Goal: Task Accomplishment & Management: Use online tool/utility

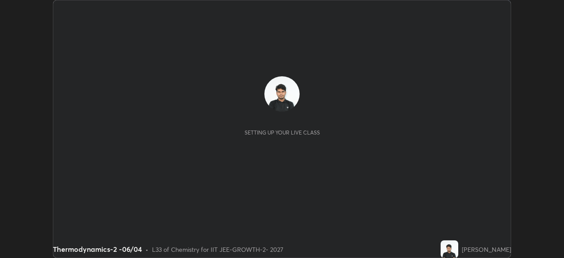
scroll to position [258, 563]
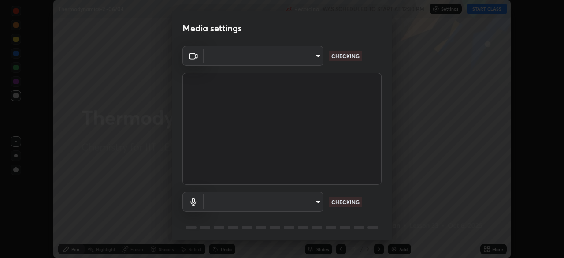
type input "4d63cd10dcc1379e9927399513255d12d620b7bbb39ca773e0f9116a90128a71"
click at [282, 207] on body "Erase all Thermodynamics-2 -06/04 Recording WAS SCHEDULED TO START AT 12:30 PM …" at bounding box center [282, 129] width 564 height 258
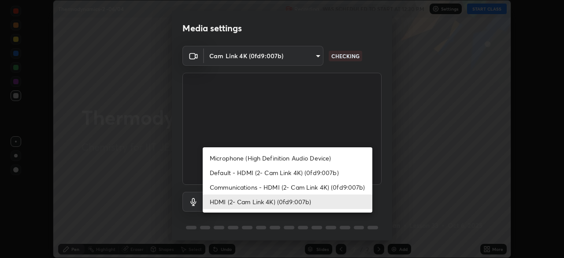
click at [288, 190] on li "Communications - HDMI (2- Cam Link 4K) (0fd9:007b)" at bounding box center [288, 187] width 170 height 15
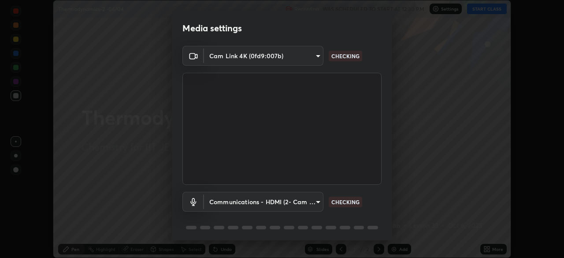
click at [284, 202] on li "HDMI (2- Cam Link 4K) (0fd9:007b)" at bounding box center [266, 201] width 127 height 8
type input "6ffb47fb851f2b5fd4122b4f50b1e702015d3d597fec63146905f50527deba24"
click at [287, 206] on body "Erase all Thermodynamics-2 -06/04 Recording WAS SCHEDULED TO START AT 12:30 PM …" at bounding box center [282, 129] width 564 height 258
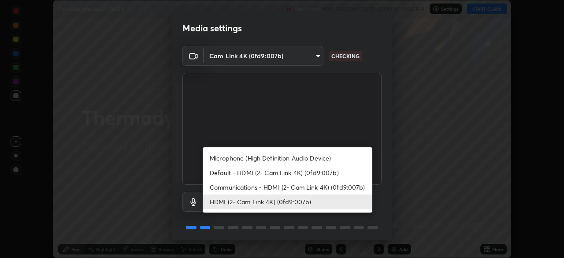
click at [333, 221] on div at bounding box center [282, 129] width 564 height 258
click at [349, 233] on div "Microphone (High Definition Audio Device) Default - HDMI (2- Cam Link 4K) (0fd9…" at bounding box center [282, 129] width 564 height 258
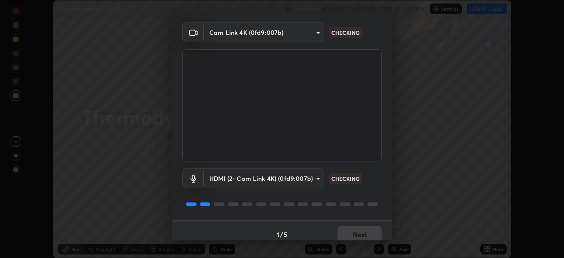
scroll to position [31, 0]
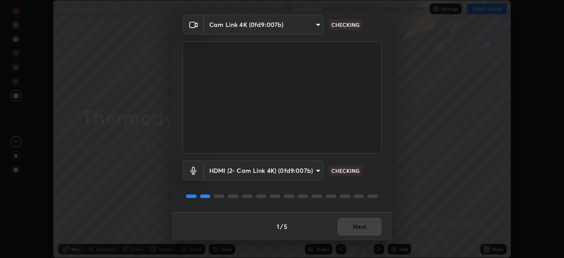
click at [356, 225] on div "1 / 5 Next" at bounding box center [282, 226] width 220 height 28
click at [358, 228] on div "1 / 5 Next" at bounding box center [282, 226] width 220 height 28
click at [361, 227] on div "1 / 5 Next" at bounding box center [282, 226] width 220 height 28
click at [363, 225] on div "1 / 5 Next" at bounding box center [282, 226] width 220 height 28
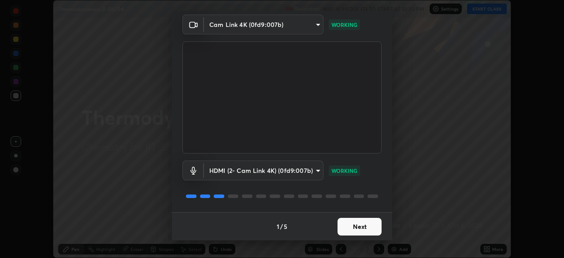
click at [361, 231] on button "Next" at bounding box center [359, 226] width 44 height 18
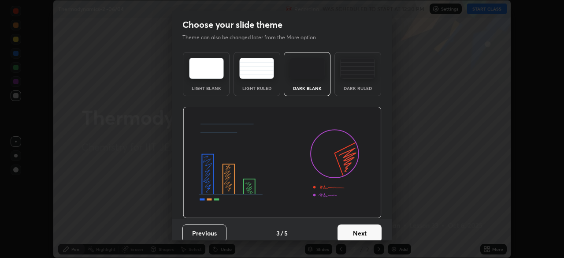
click at [369, 229] on button "Next" at bounding box center [359, 233] width 44 height 18
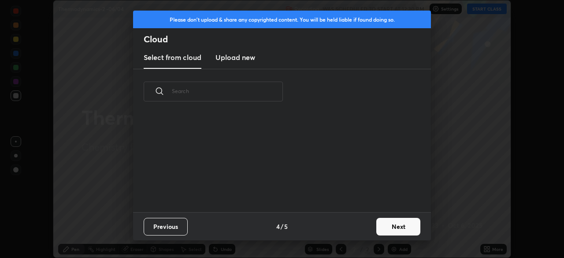
click at [379, 226] on button "Next" at bounding box center [398, 226] width 44 height 18
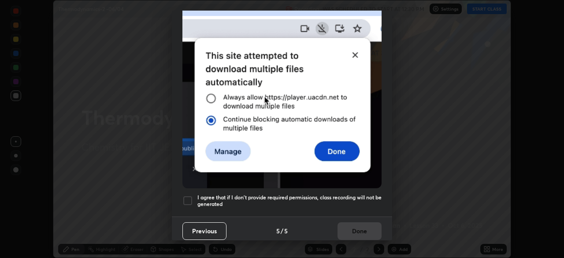
click at [188, 197] on div at bounding box center [187, 200] width 11 height 11
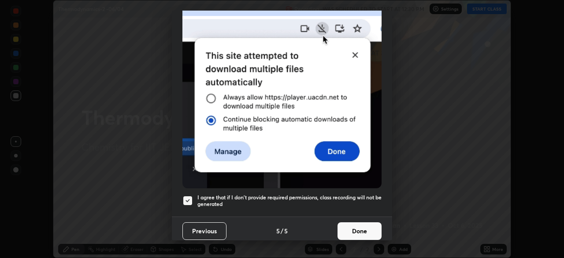
click at [346, 225] on button "Done" at bounding box center [359, 231] width 44 height 18
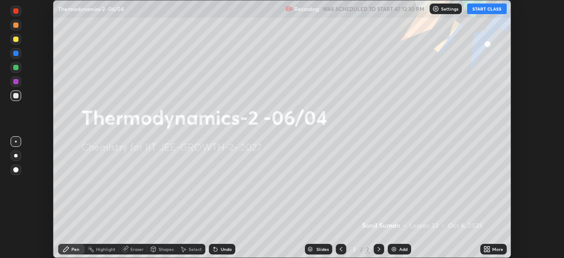
click at [484, 247] on icon at bounding box center [485, 247] width 2 height 2
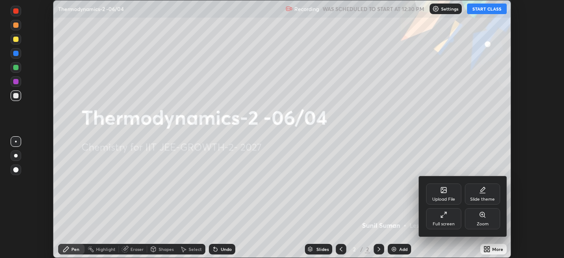
click at [445, 198] on div "Upload File" at bounding box center [443, 199] width 23 height 4
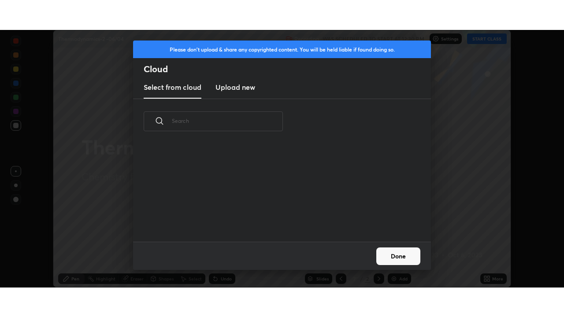
scroll to position [98, 283]
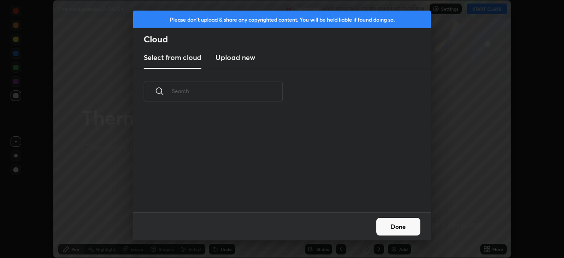
click at [245, 61] on h3 "Upload new" at bounding box center [235, 57] width 40 height 11
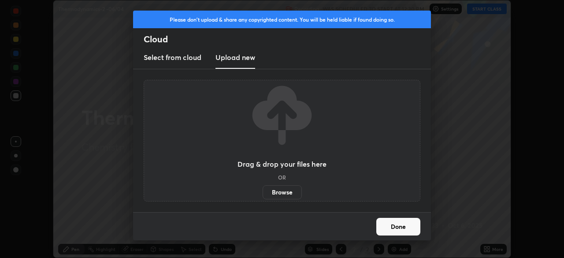
click at [276, 194] on label "Browse" at bounding box center [281, 192] width 39 height 14
click at [262, 194] on input "Browse" at bounding box center [262, 192] width 0 height 14
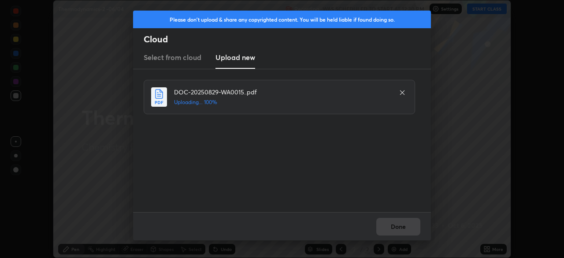
click at [399, 228] on div "Done" at bounding box center [282, 226] width 298 height 28
click at [409, 227] on button "Done" at bounding box center [398, 226] width 44 height 18
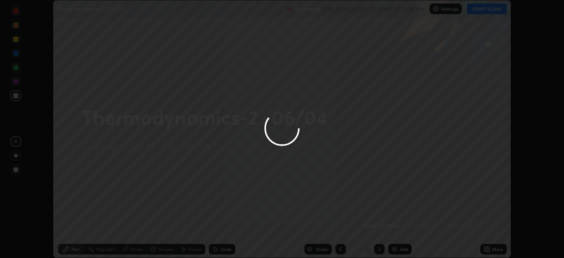
click at [483, 248] on div at bounding box center [282, 129] width 564 height 258
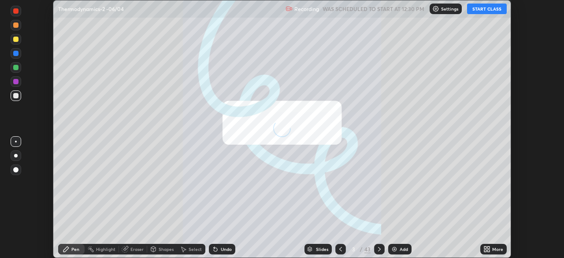
click at [485, 247] on icon at bounding box center [485, 247] width 2 height 2
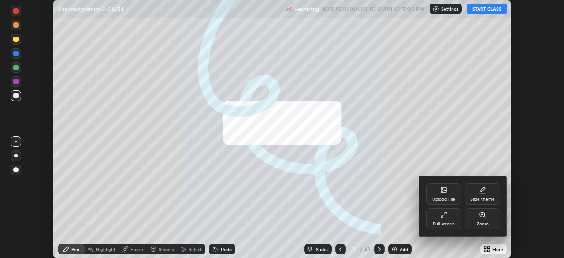
click at [450, 221] on div "Full screen" at bounding box center [443, 223] width 22 height 4
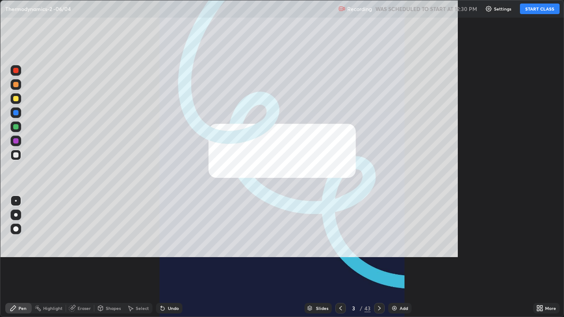
scroll to position [317, 564]
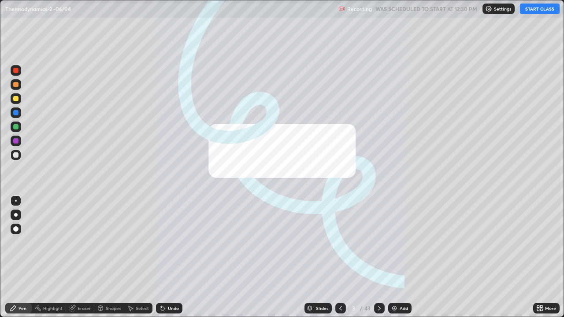
click at [533, 13] on button "START CLASS" at bounding box center [540, 9] width 40 height 11
click at [392, 257] on img at bounding box center [394, 308] width 7 height 7
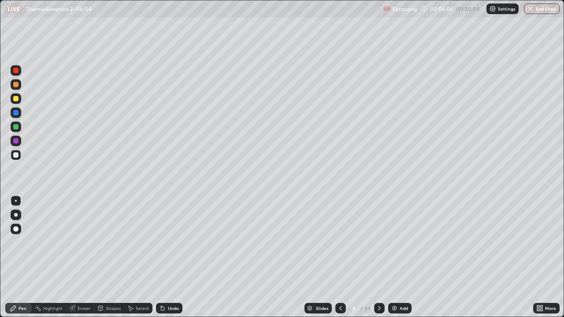
click at [18, 100] on div at bounding box center [15, 98] width 5 height 5
click at [396, 257] on img at bounding box center [394, 308] width 7 height 7
click at [18, 157] on div at bounding box center [15, 154] width 5 height 5
click at [162, 257] on icon at bounding box center [163, 309] width 4 height 4
click at [16, 156] on div at bounding box center [15, 154] width 5 height 5
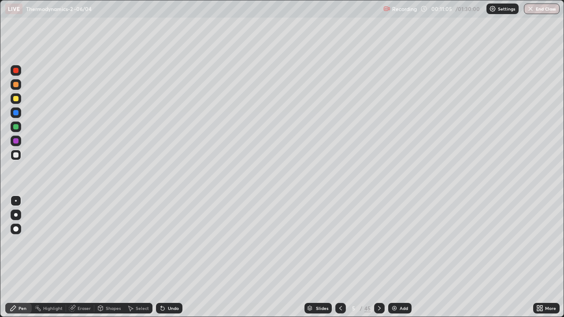
click at [367, 257] on div "45" at bounding box center [367, 308] width 6 height 8
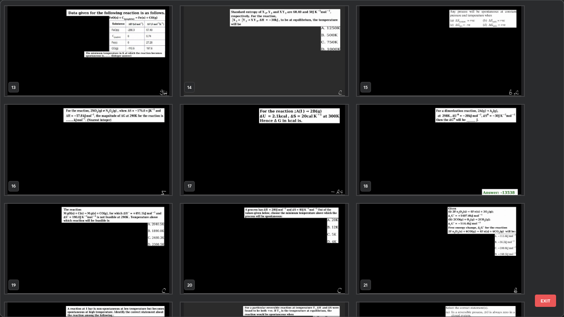
scroll to position [395, 0]
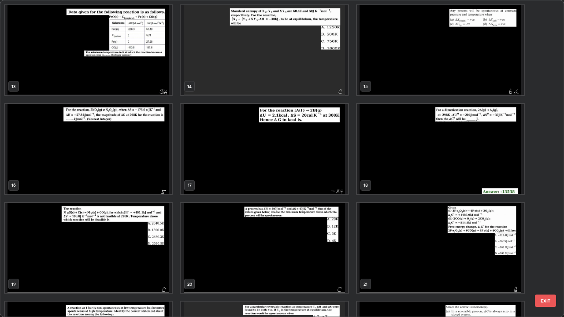
click at [458, 165] on img "grid" at bounding box center [440, 149] width 167 height 90
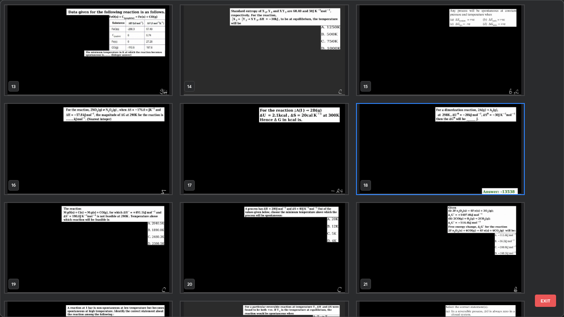
click at [461, 165] on img "grid" at bounding box center [440, 149] width 167 height 90
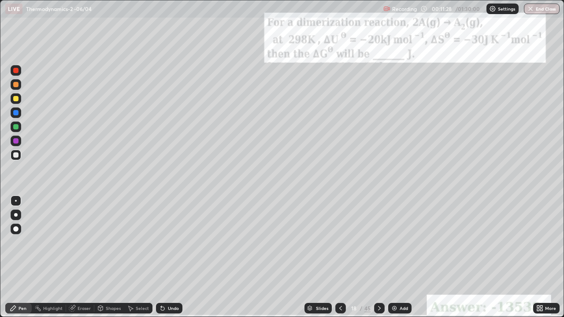
click at [541, 257] on icon at bounding box center [541, 310] width 2 height 2
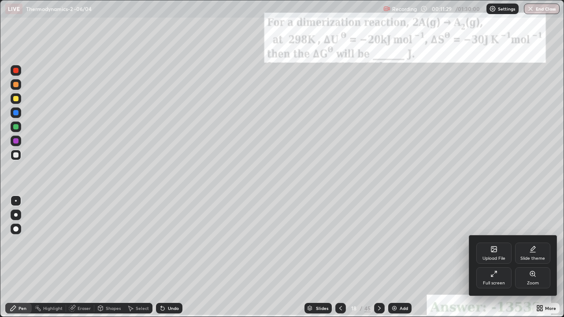
click at [526, 257] on div "Zoom" at bounding box center [532, 277] width 35 height 21
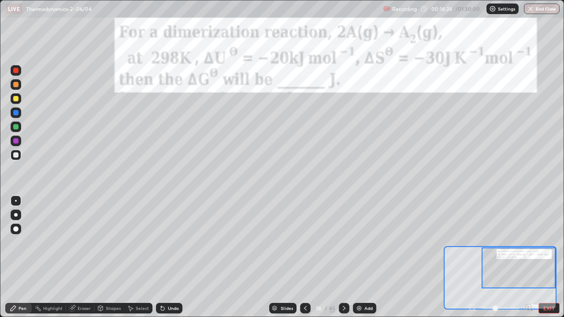
click at [165, 257] on div "Undo" at bounding box center [169, 308] width 26 height 11
click at [161, 257] on div "Undo" at bounding box center [169, 308] width 26 height 11
click at [162, 257] on div "Undo" at bounding box center [169, 308] width 26 height 11
click at [161, 257] on div "Undo" at bounding box center [169, 308] width 26 height 11
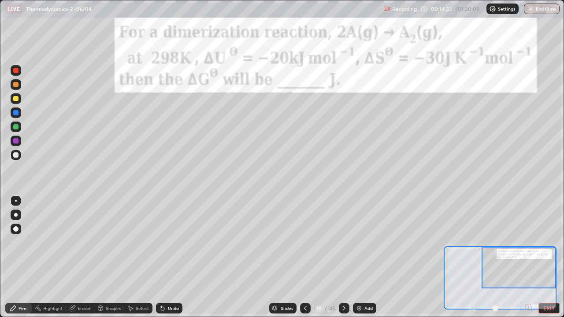
click at [18, 125] on div at bounding box center [15, 126] width 5 height 5
click at [549, 257] on button "EXIT" at bounding box center [548, 308] width 21 height 11
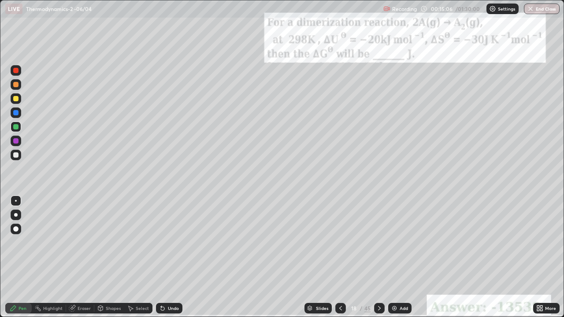
click at [541, 257] on icon at bounding box center [541, 307] width 2 height 2
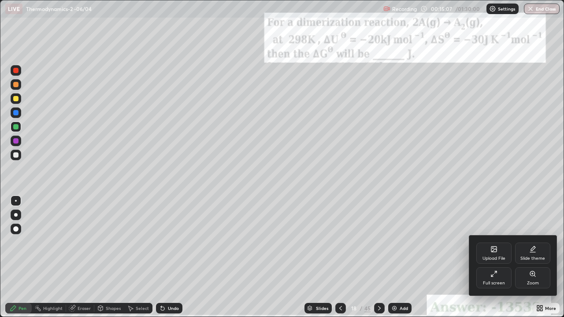
click at [536, 257] on div "Zoom" at bounding box center [532, 277] width 35 height 21
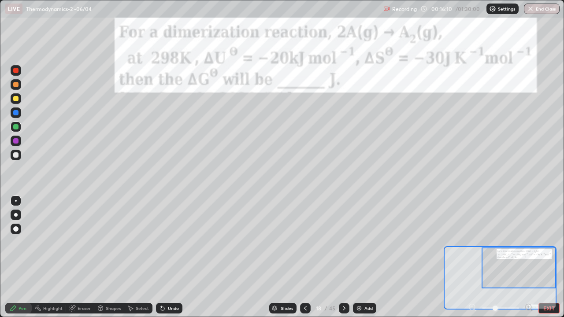
click at [329, 257] on div "45" at bounding box center [332, 308] width 6 height 8
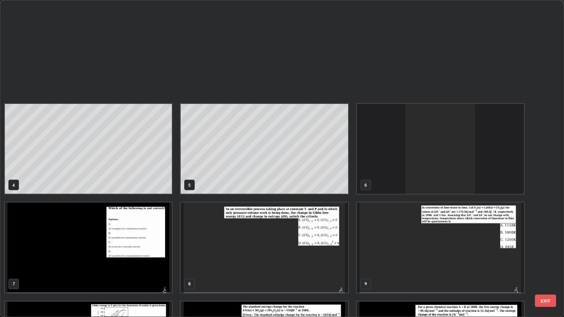
scroll to position [313, 558]
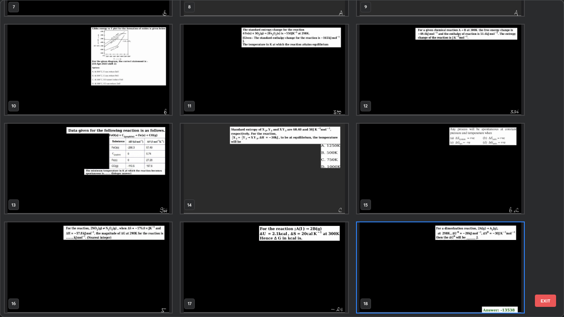
click at [270, 188] on img "grid" at bounding box center [264, 169] width 167 height 90
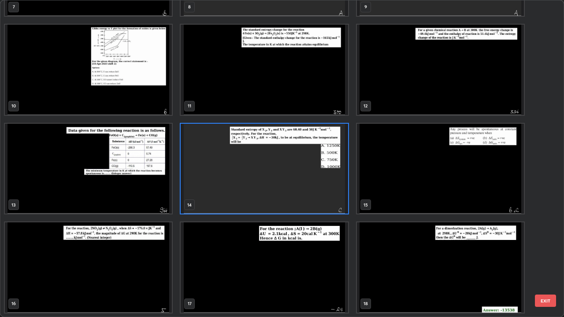
click at [270, 188] on img "grid" at bounding box center [264, 169] width 167 height 90
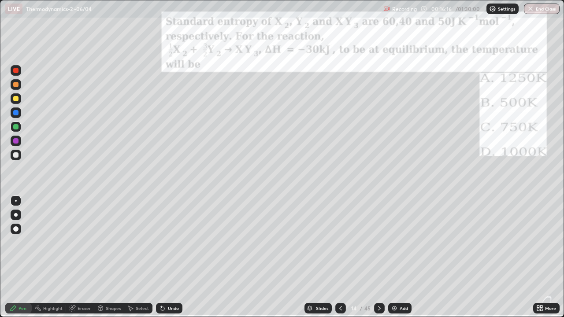
click at [271, 189] on img "grid" at bounding box center [264, 169] width 167 height 90
click at [541, 257] on icon at bounding box center [541, 310] width 2 height 2
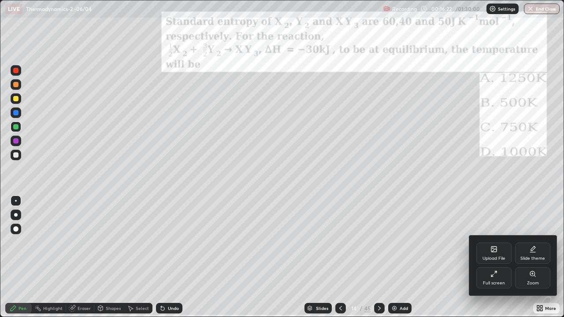
click at [531, 257] on div "Zoom" at bounding box center [533, 283] width 12 height 4
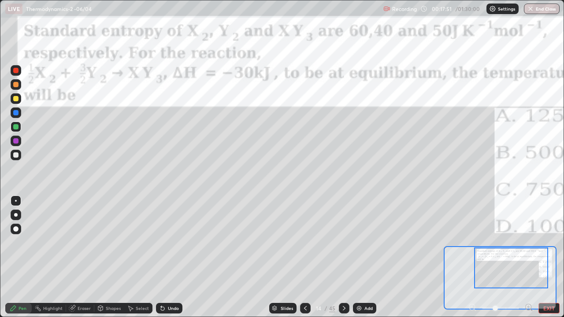
click at [16, 155] on div at bounding box center [15, 154] width 5 height 5
click at [15, 128] on div at bounding box center [15, 126] width 5 height 5
click at [15, 154] on div at bounding box center [15, 154] width 5 height 5
click at [546, 257] on button "EXIT" at bounding box center [548, 308] width 21 height 11
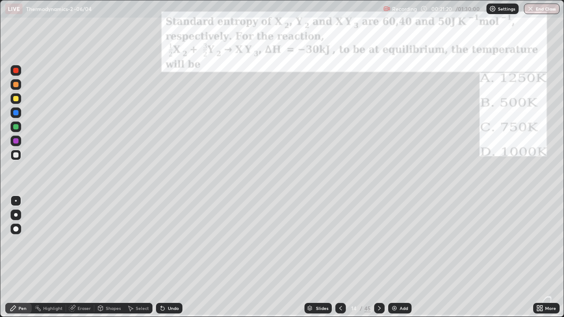
click at [367, 257] on div "45" at bounding box center [367, 308] width 6 height 8
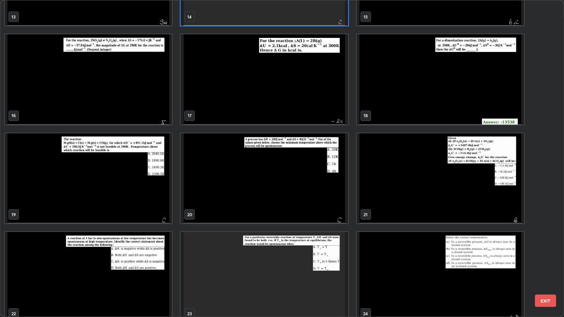
scroll to position [483, 0]
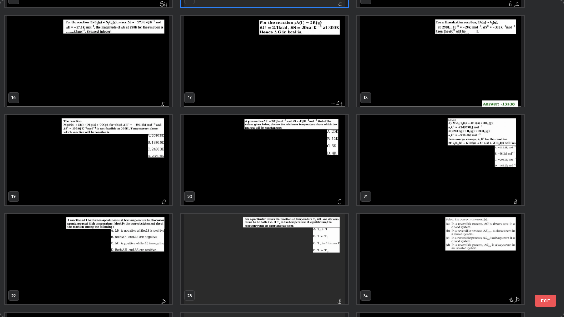
click at [72, 173] on img "grid" at bounding box center [88, 160] width 167 height 90
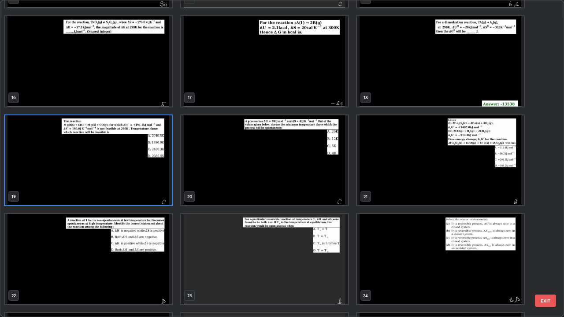
click at [72, 173] on img "grid" at bounding box center [88, 160] width 167 height 90
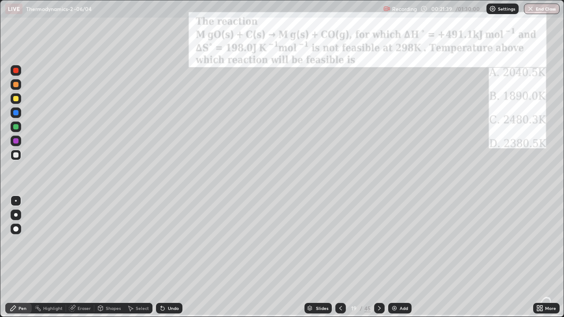
click at [71, 175] on img "grid" at bounding box center [88, 160] width 167 height 90
click at [382, 257] on div at bounding box center [379, 308] width 11 height 11
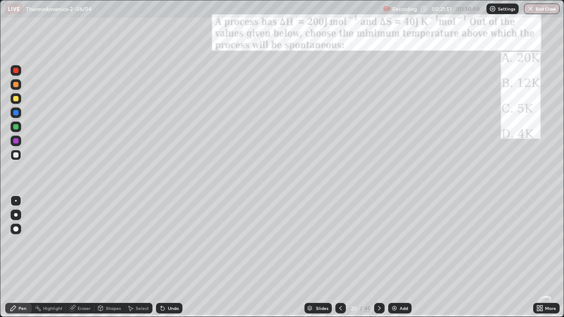
click at [541, 257] on icon at bounding box center [541, 307] width 2 height 2
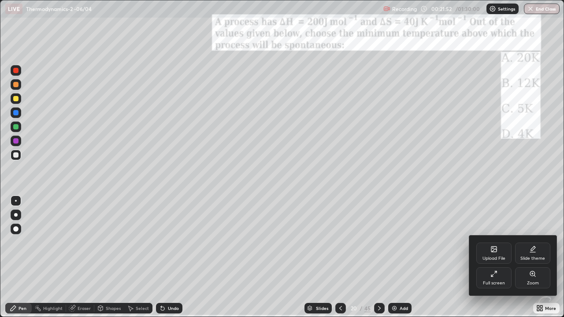
click at [529, 257] on icon at bounding box center [532, 273] width 7 height 7
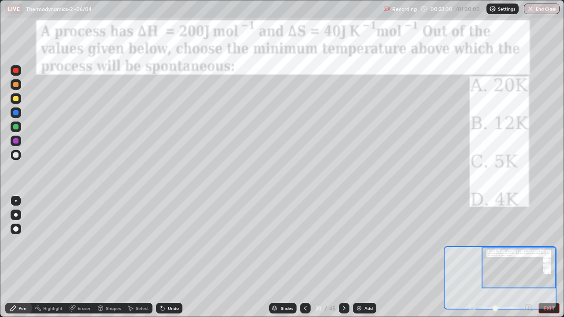
click at [16, 155] on div at bounding box center [15, 154] width 5 height 5
click at [18, 127] on div at bounding box center [15, 126] width 5 height 5
click at [333, 257] on div "45" at bounding box center [332, 308] width 6 height 8
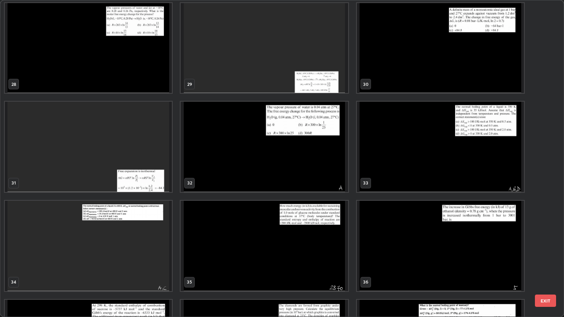
scroll to position [890, 0]
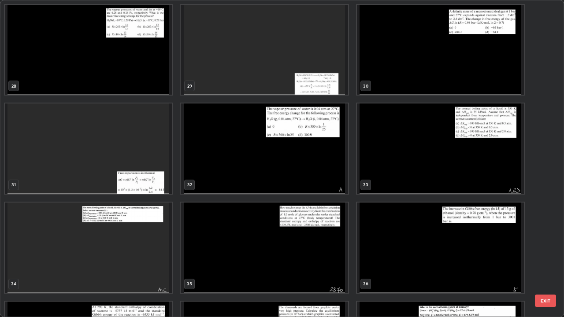
click at [500, 170] on img "grid" at bounding box center [440, 148] width 167 height 90
click at [502, 172] on img "grid" at bounding box center [440, 148] width 167 height 90
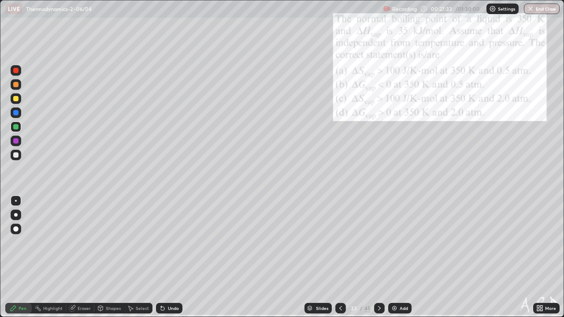
click at [545, 257] on div "More" at bounding box center [550, 308] width 11 height 4
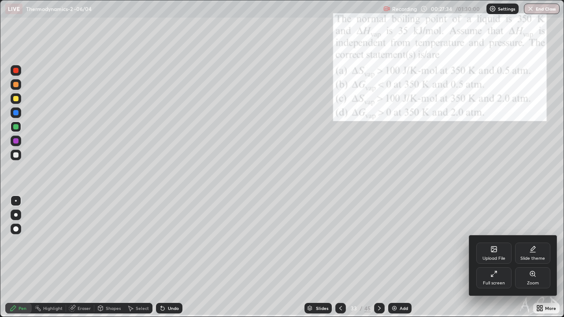
click at [534, 257] on icon at bounding box center [534, 275] width 1 height 1
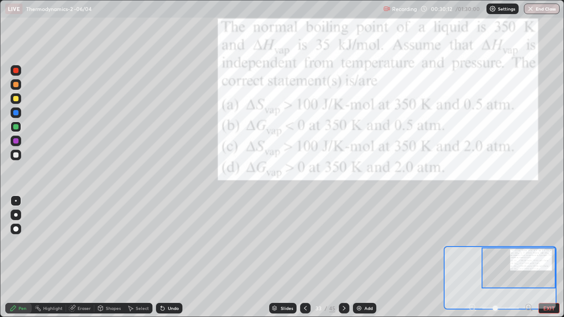
click at [552, 257] on button "EXIT" at bounding box center [548, 308] width 21 height 11
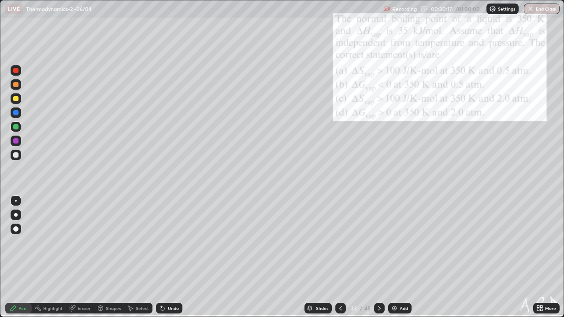
click at [547, 257] on div "More" at bounding box center [550, 308] width 11 height 4
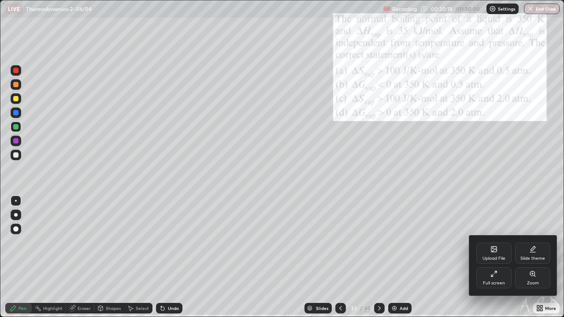
click at [538, 257] on div "Zoom" at bounding box center [532, 277] width 35 height 21
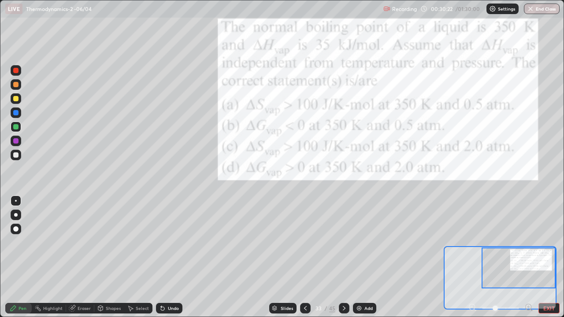
click at [549, 257] on button "EXIT" at bounding box center [548, 308] width 21 height 11
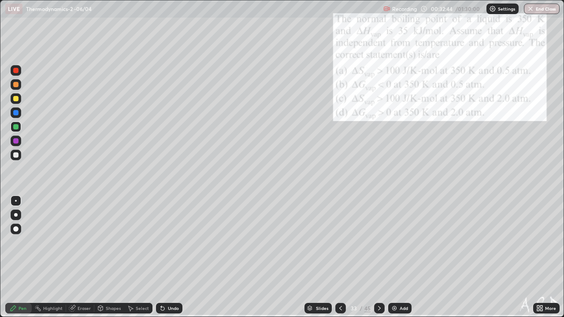
click at [84, 257] on div "Eraser" at bounding box center [83, 308] width 13 height 4
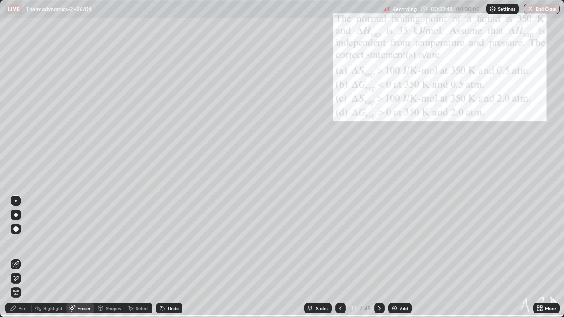
click at [18, 257] on div "Pen" at bounding box center [22, 308] width 8 height 4
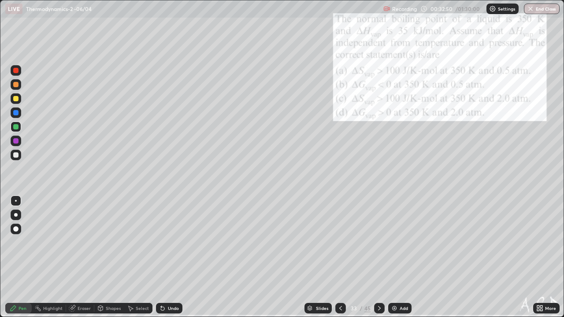
click at [19, 156] on div at bounding box center [16, 155] width 11 height 11
click at [16, 157] on div at bounding box center [15, 154] width 5 height 5
click at [162, 257] on icon at bounding box center [163, 309] width 4 height 4
click at [398, 257] on div "Add" at bounding box center [399, 308] width 23 height 11
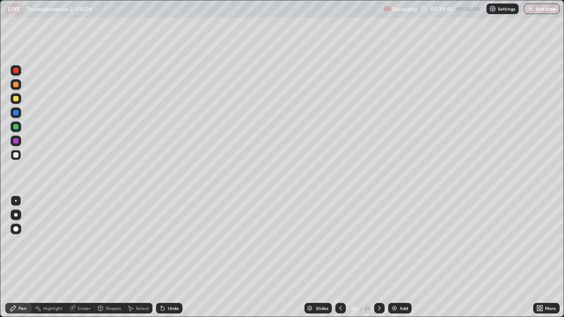
click at [338, 257] on icon at bounding box center [340, 308] width 7 height 7
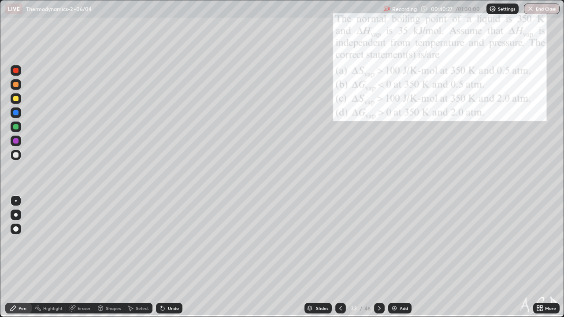
click at [399, 257] on div "Add" at bounding box center [403, 308] width 8 height 4
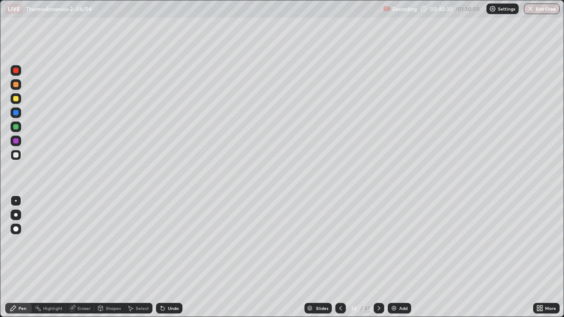
click at [339, 257] on icon at bounding box center [340, 308] width 7 height 7
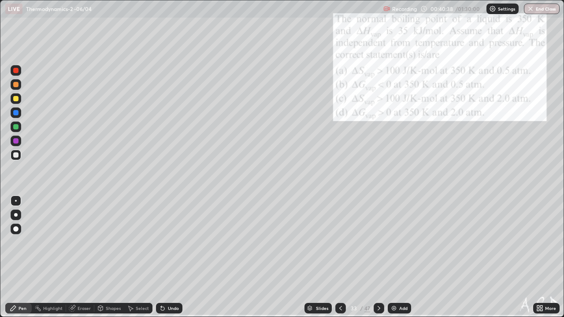
click at [541, 257] on icon at bounding box center [541, 307] width 2 height 2
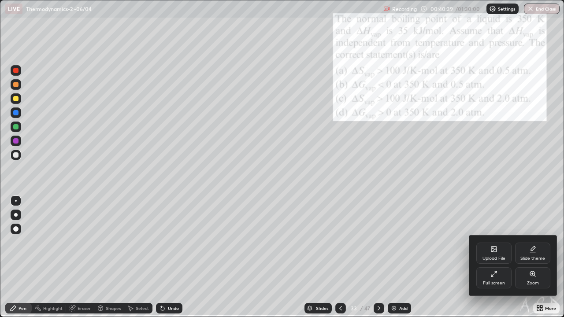
click at [538, 257] on div "Zoom" at bounding box center [532, 277] width 35 height 21
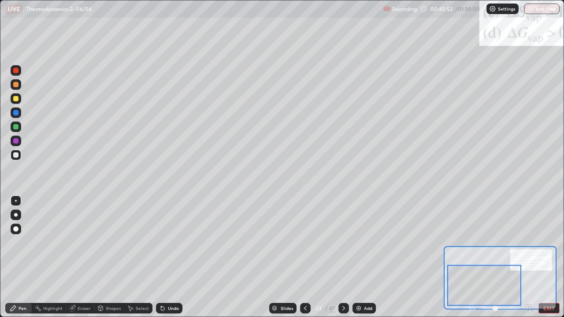
click at [551, 257] on button "EXIT" at bounding box center [548, 308] width 21 height 11
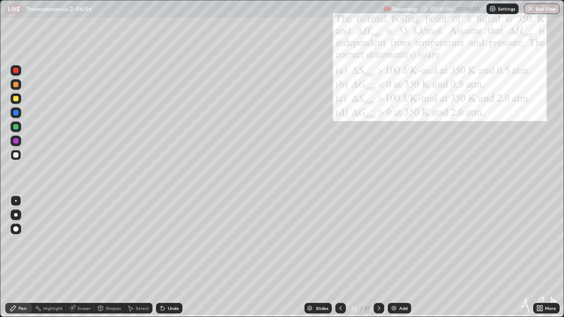
click at [396, 257] on img at bounding box center [393, 308] width 7 height 7
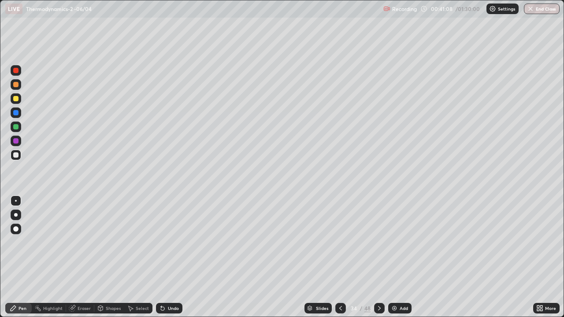
click at [15, 88] on div at bounding box center [16, 84] width 11 height 11
click at [161, 257] on icon at bounding box center [163, 309] width 4 height 4
click at [339, 257] on icon at bounding box center [340, 308] width 7 height 7
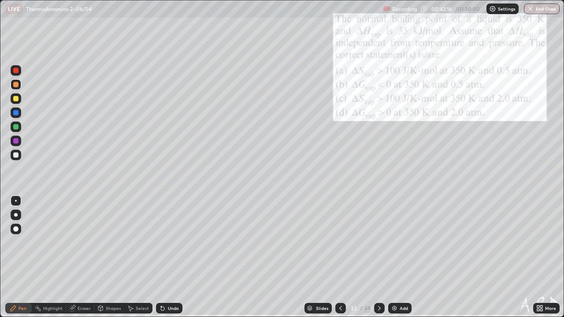
click at [383, 257] on div at bounding box center [379, 308] width 11 height 11
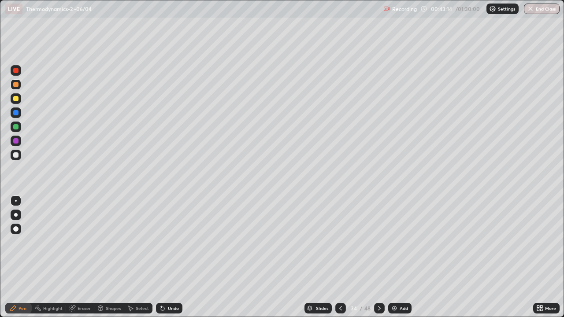
click at [339, 257] on div at bounding box center [340, 308] width 11 height 18
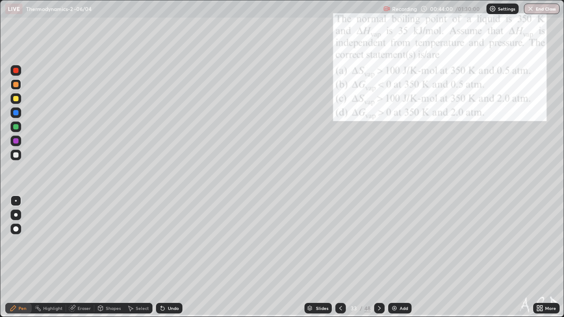
click at [380, 257] on div at bounding box center [379, 308] width 11 height 11
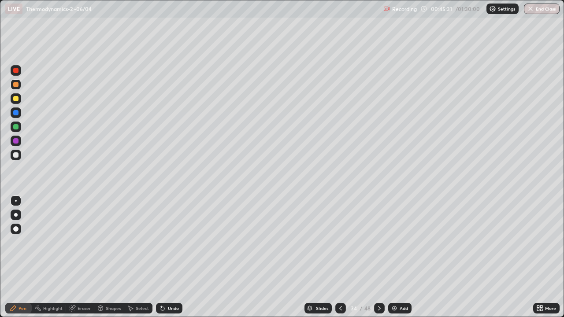
click at [344, 257] on div at bounding box center [340, 308] width 11 height 11
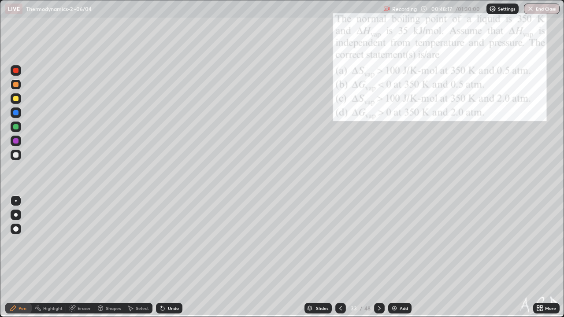
click at [368, 257] on div "48" at bounding box center [367, 308] width 6 height 8
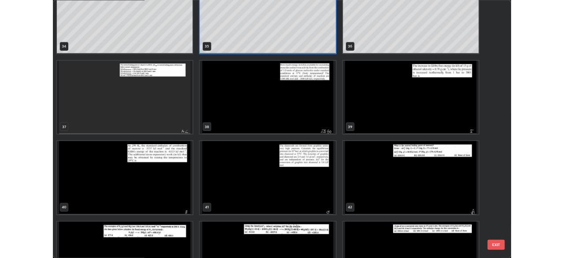
scroll to position [1126, 0]
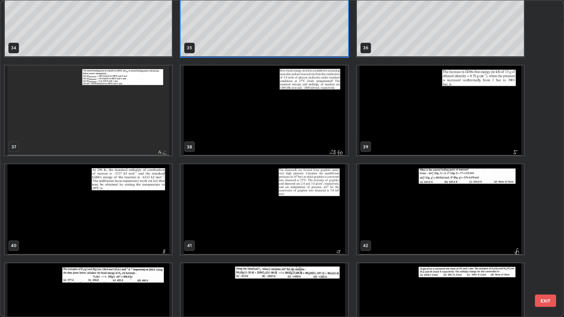
click at [118, 126] on img "grid" at bounding box center [88, 111] width 167 height 90
click at [117, 128] on img "grid" at bounding box center [88, 111] width 167 height 90
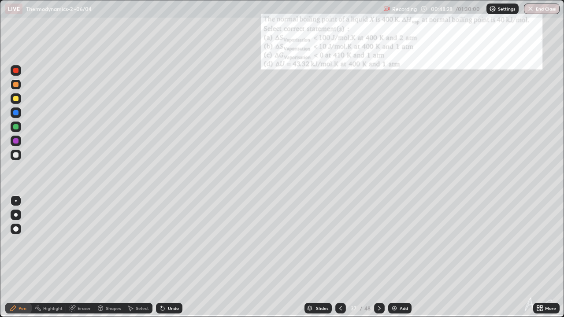
click at [117, 128] on img "grid" at bounding box center [88, 111] width 167 height 90
click at [534, 257] on div "More" at bounding box center [546, 308] width 26 height 11
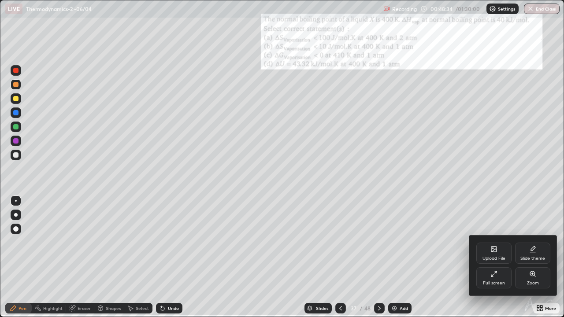
click at [529, 257] on icon at bounding box center [532, 273] width 7 height 7
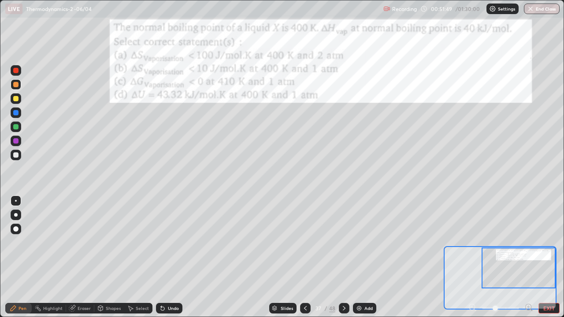
click at [548, 257] on button "EXIT" at bounding box center [548, 308] width 21 height 11
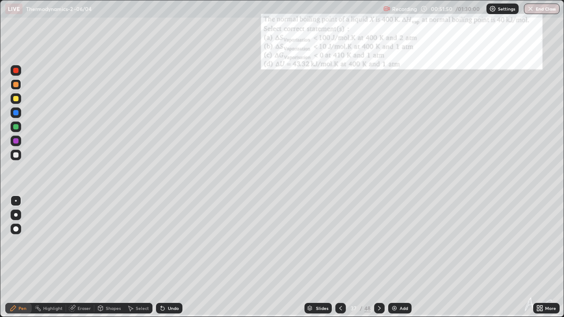
click at [395, 257] on img at bounding box center [394, 308] width 7 height 7
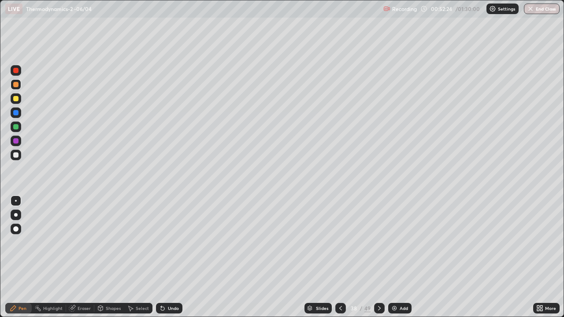
click at [20, 156] on div at bounding box center [16, 155] width 11 height 11
click at [86, 257] on div "Eraser" at bounding box center [83, 308] width 13 height 4
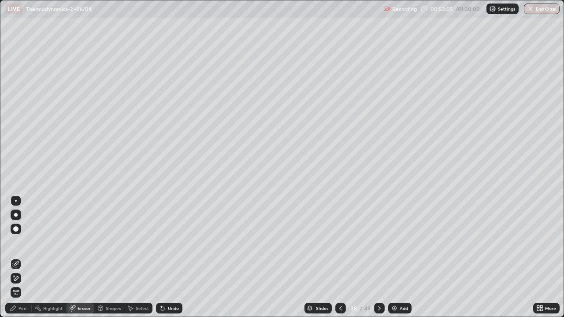
click at [22, 257] on div "Pen" at bounding box center [18, 308] width 26 height 11
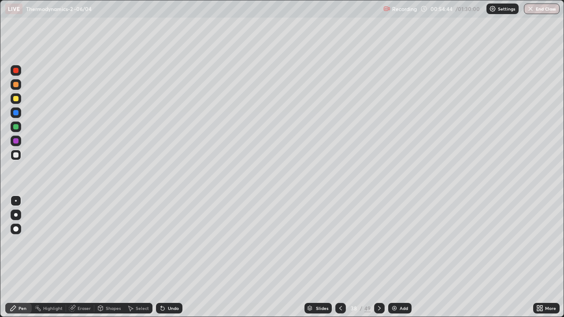
click at [161, 257] on icon at bounding box center [163, 309] width 4 height 4
click at [164, 257] on div "Undo" at bounding box center [169, 308] width 26 height 11
click at [392, 257] on img at bounding box center [394, 308] width 7 height 7
click at [18, 159] on div at bounding box center [16, 155] width 11 height 11
click at [161, 257] on icon at bounding box center [163, 309] width 4 height 4
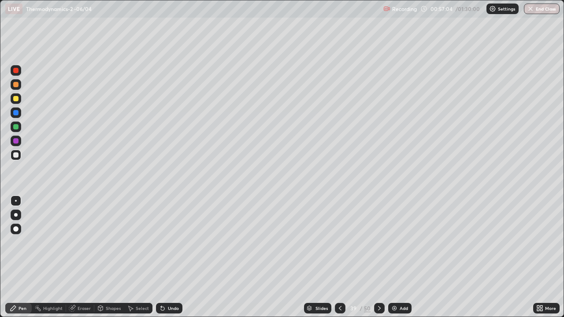
click at [161, 257] on icon at bounding box center [163, 309] width 4 height 4
click at [78, 257] on div "Eraser" at bounding box center [83, 308] width 13 height 4
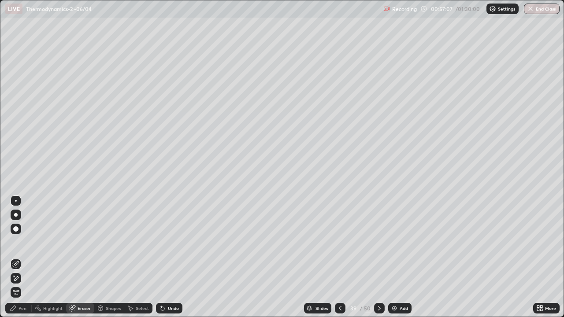
click at [19, 257] on div "Pen" at bounding box center [22, 308] width 8 height 4
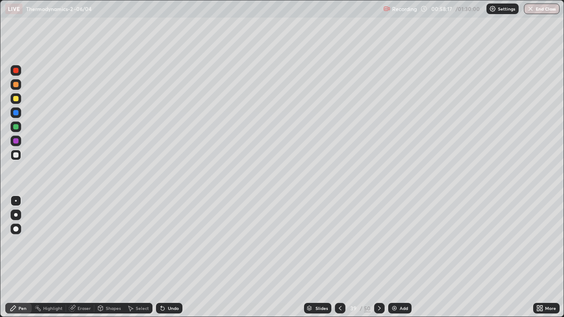
click at [15, 126] on div at bounding box center [15, 126] width 5 height 5
click at [78, 257] on div "Eraser" at bounding box center [83, 308] width 13 height 4
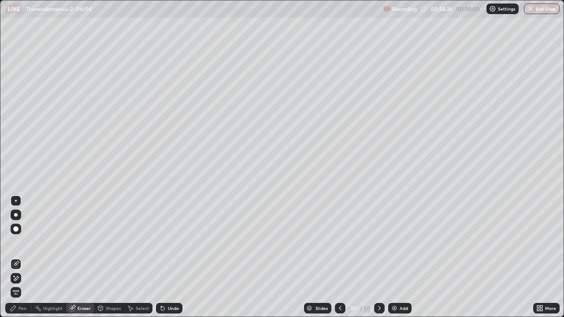
click at [16, 257] on icon at bounding box center [13, 308] width 7 height 7
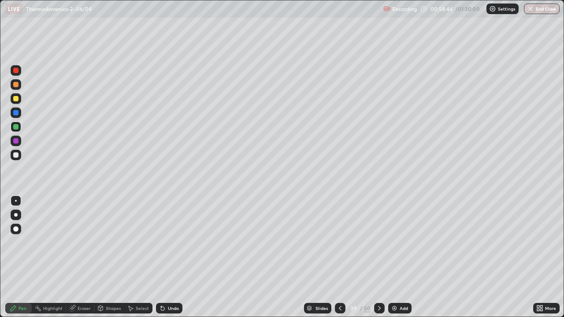
click at [16, 86] on div at bounding box center [15, 84] width 5 height 5
click at [81, 257] on div "Eraser" at bounding box center [83, 308] width 13 height 4
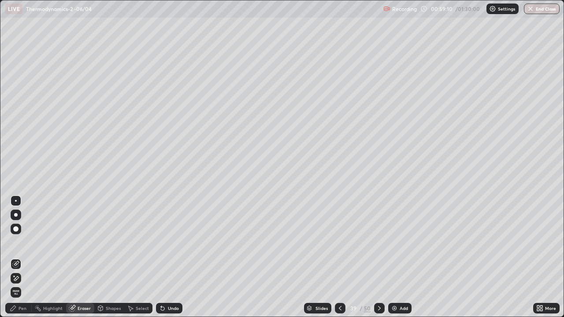
click at [25, 257] on div "Pen" at bounding box center [22, 308] width 8 height 4
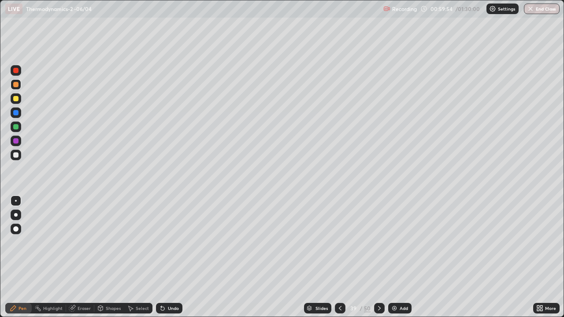
click at [80, 257] on div "Eraser" at bounding box center [83, 308] width 13 height 4
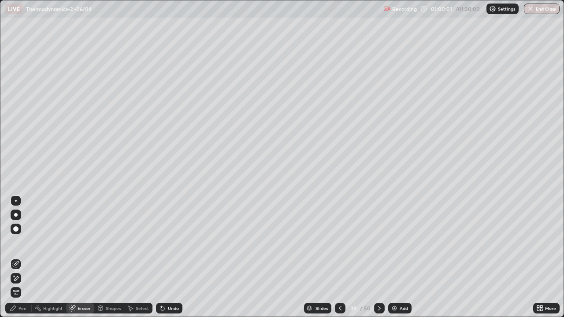
click at [26, 257] on div "Pen" at bounding box center [22, 308] width 8 height 4
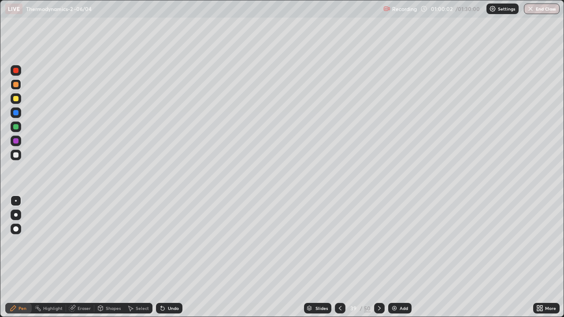
click at [15, 156] on div at bounding box center [15, 154] width 5 height 5
click at [15, 100] on div at bounding box center [15, 98] width 5 height 5
click at [16, 154] on div at bounding box center [15, 154] width 5 height 5
click at [15, 99] on div at bounding box center [15, 98] width 5 height 5
click at [15, 127] on div at bounding box center [15, 126] width 5 height 5
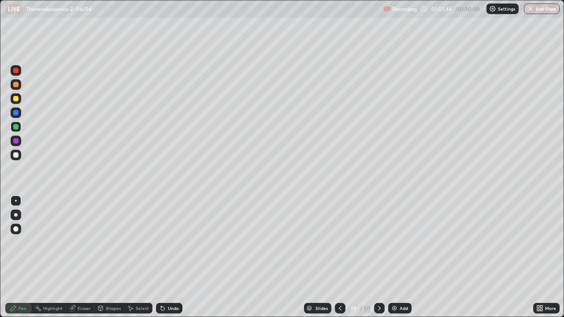
click at [192, 257] on div "Slides 39 / 50 Add" at bounding box center [357, 308] width 350 height 18
click at [394, 257] on img at bounding box center [394, 308] width 7 height 7
click at [16, 155] on div at bounding box center [15, 154] width 5 height 5
click at [17, 156] on div at bounding box center [15, 154] width 5 height 5
click at [161, 257] on icon at bounding box center [163, 309] width 4 height 4
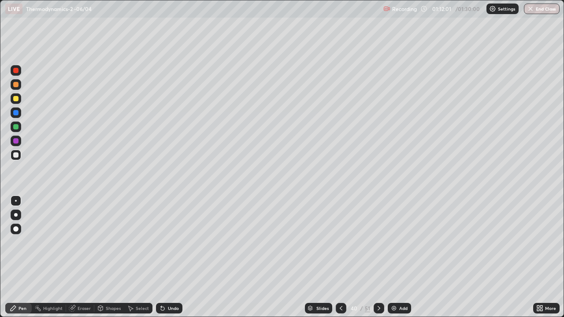
click at [546, 257] on div "More" at bounding box center [550, 308] width 11 height 4
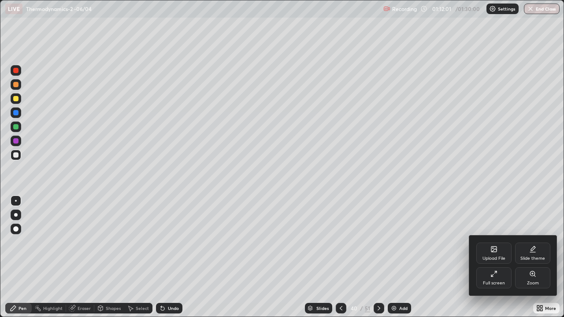
click at [504, 257] on div "Full screen" at bounding box center [493, 277] width 35 height 21
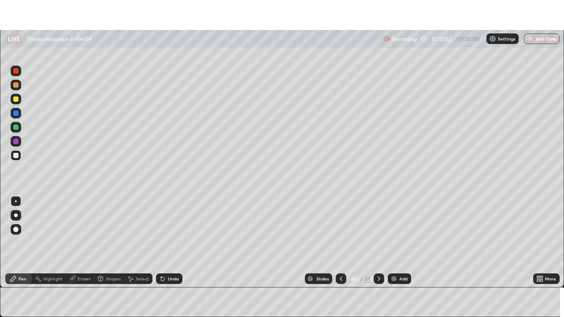
scroll to position [43770, 43464]
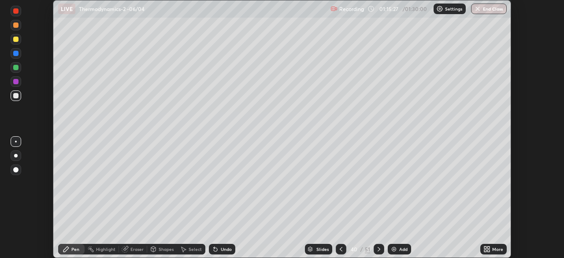
click at [391, 247] on img at bounding box center [393, 248] width 7 height 7
click at [485, 247] on icon at bounding box center [485, 247] width 2 height 2
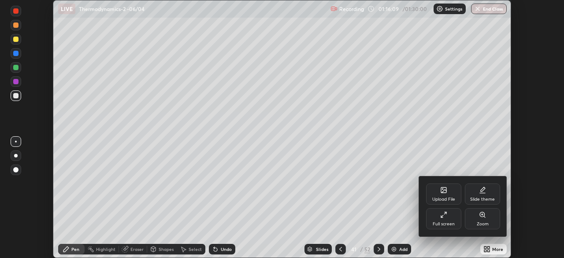
click at [450, 224] on div "Full screen" at bounding box center [443, 223] width 22 height 4
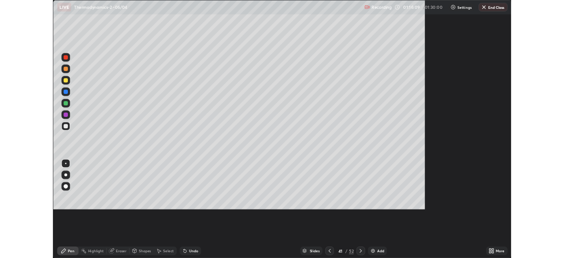
scroll to position [317, 564]
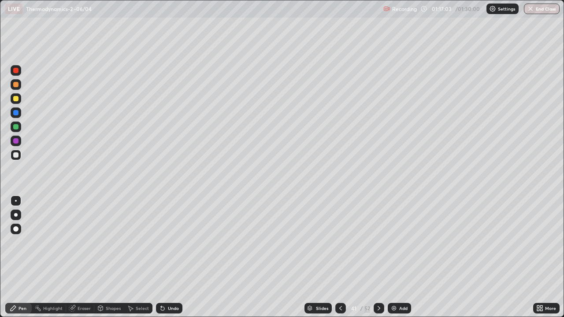
click at [398, 257] on div "Add" at bounding box center [398, 308] width 23 height 11
click at [538, 257] on icon at bounding box center [538, 310] width 2 height 2
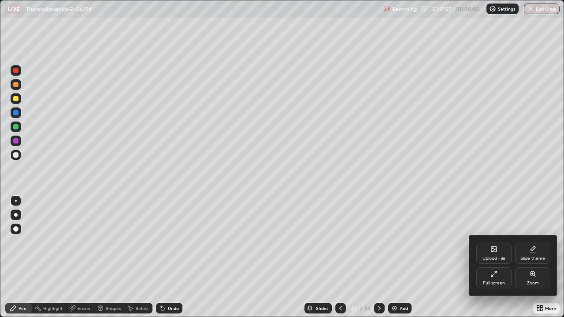
click at [497, 257] on div "Full screen" at bounding box center [494, 283] width 22 height 4
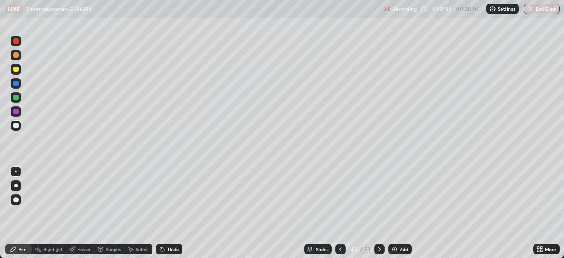
scroll to position [43770, 43464]
